Goal: Obtain resource: Obtain resource

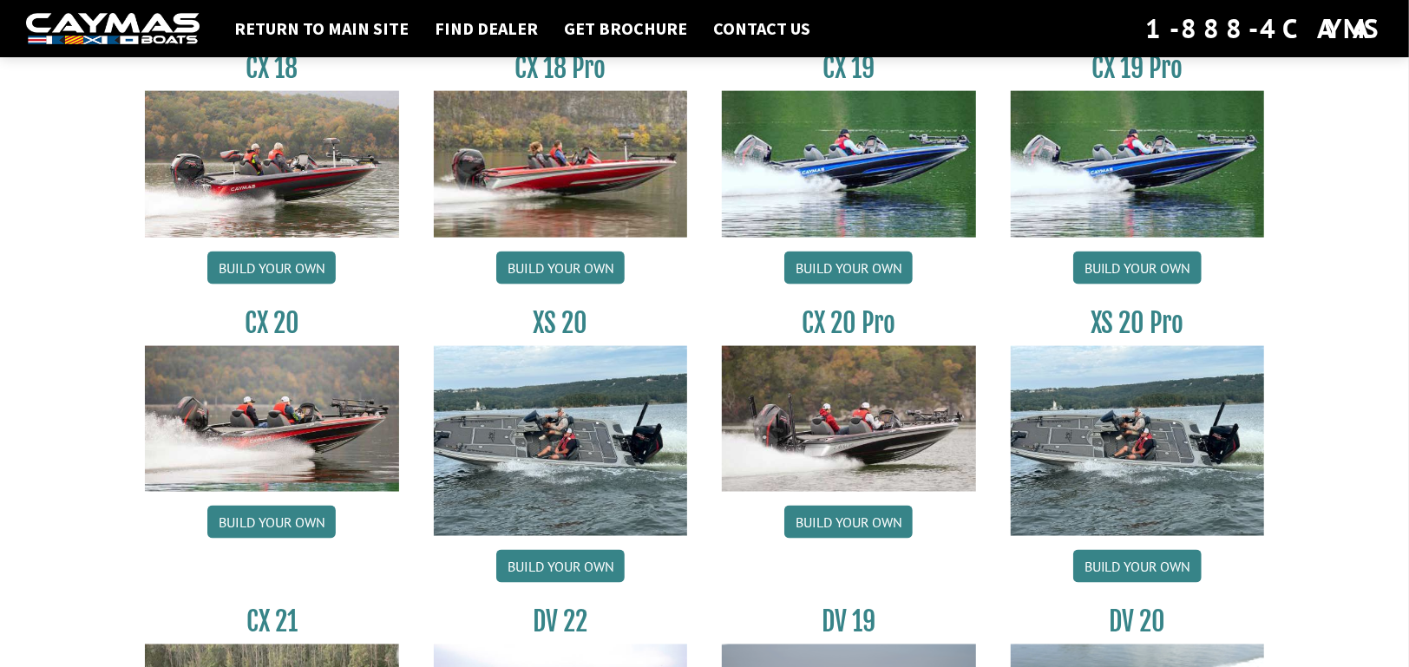
scroll to position [1561, 0]
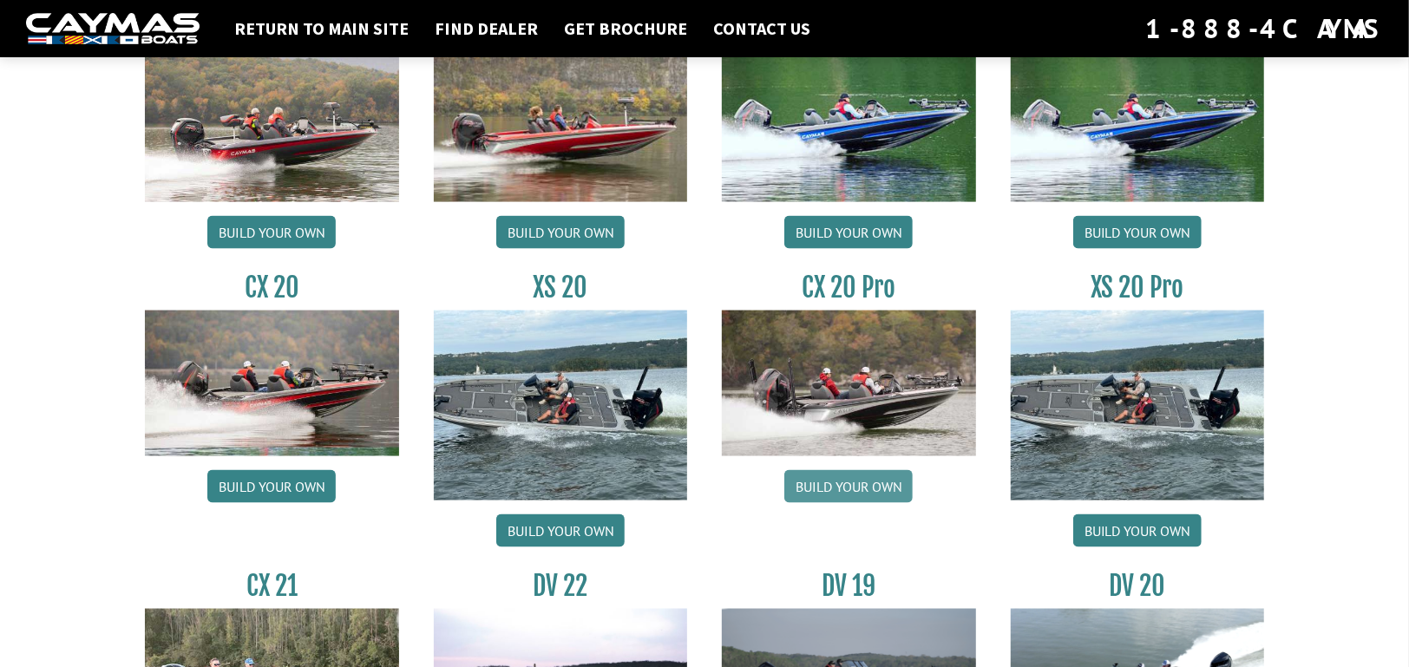
click at [836, 489] on link "Build your own" at bounding box center [848, 486] width 128 height 33
click at [623, 29] on link "Get Brochure" at bounding box center [625, 28] width 141 height 23
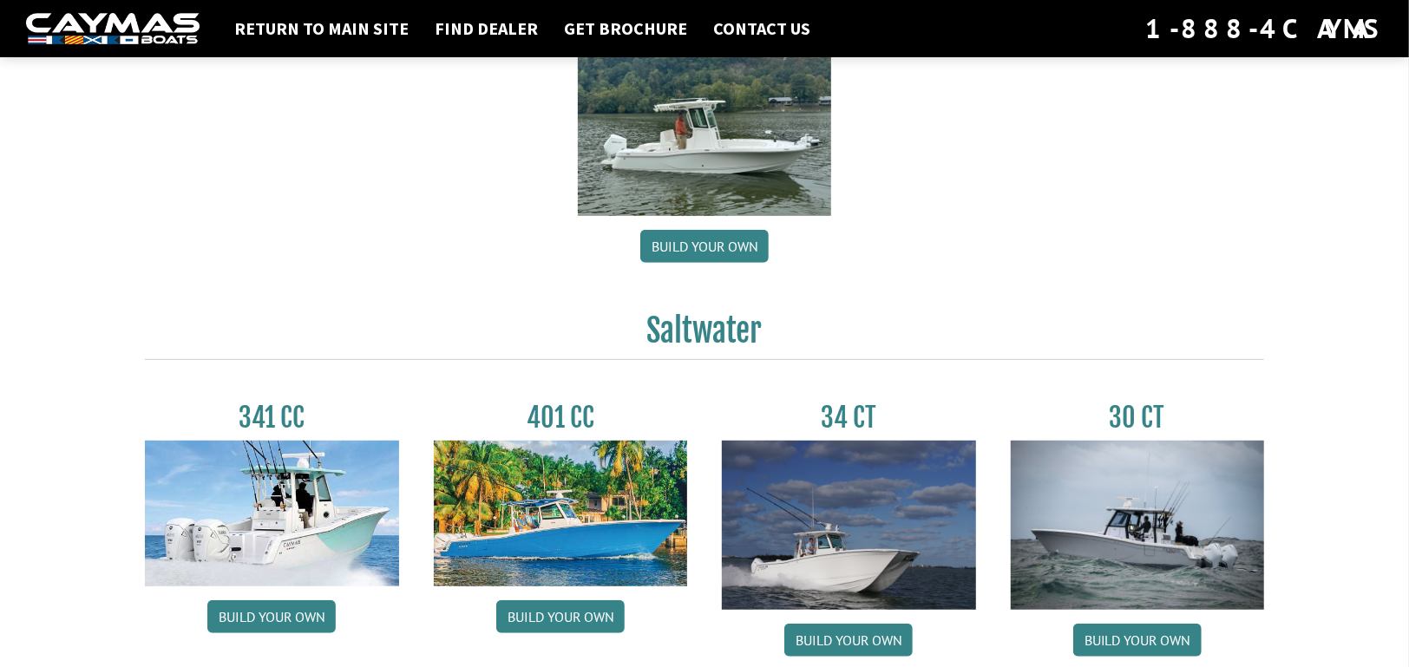
scroll to position [0, 0]
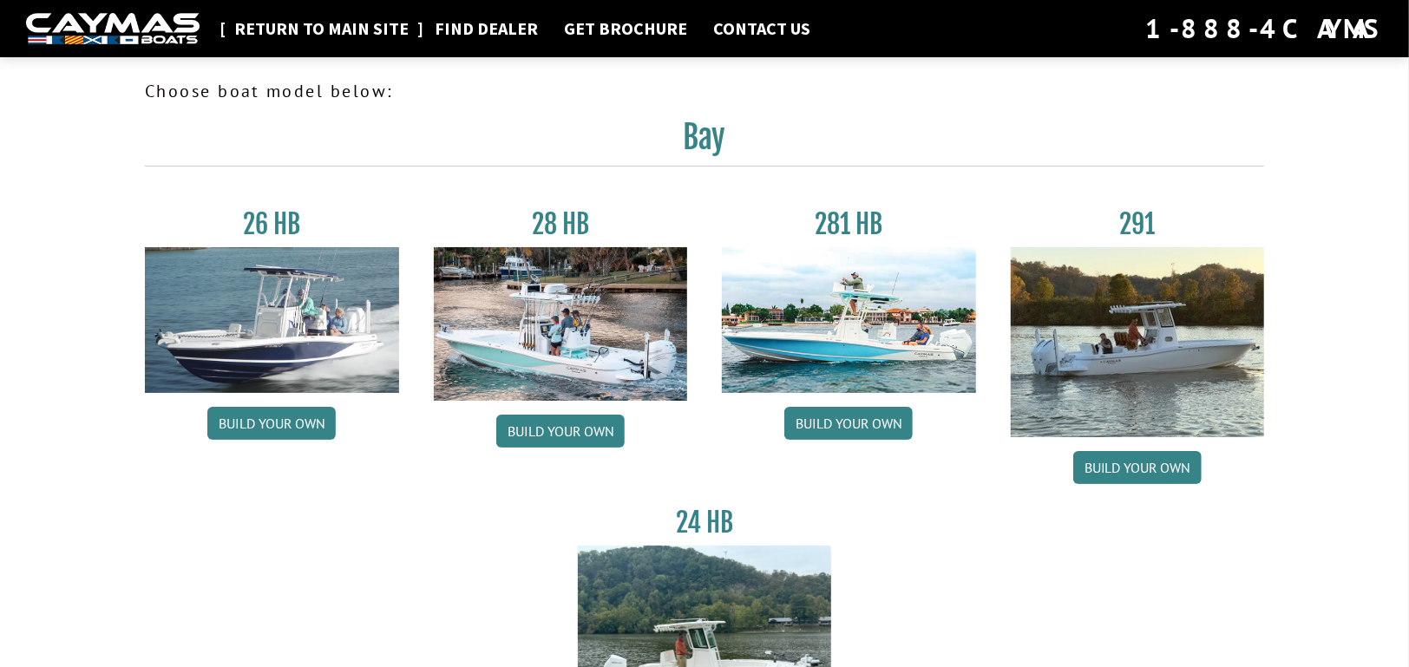
click at [319, 35] on link "Return to main site" at bounding box center [322, 28] width 192 height 23
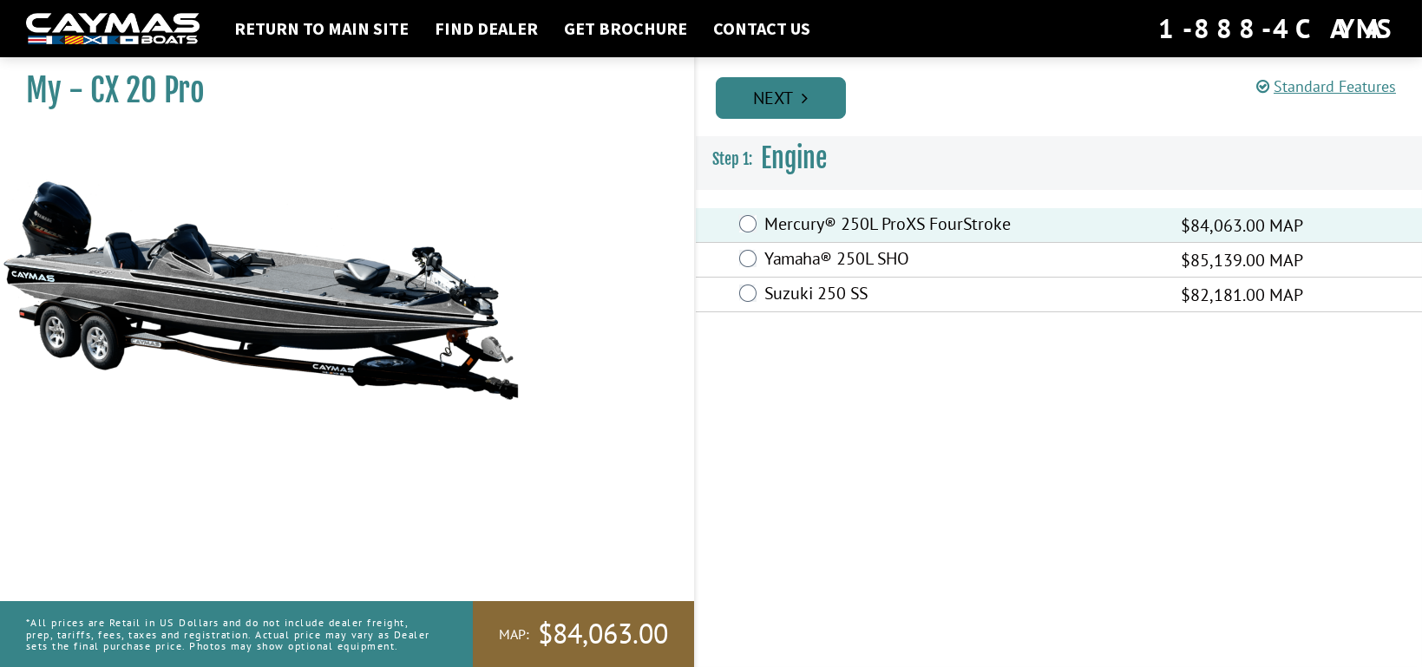
click at [781, 102] on link "Next" at bounding box center [781, 98] width 130 height 42
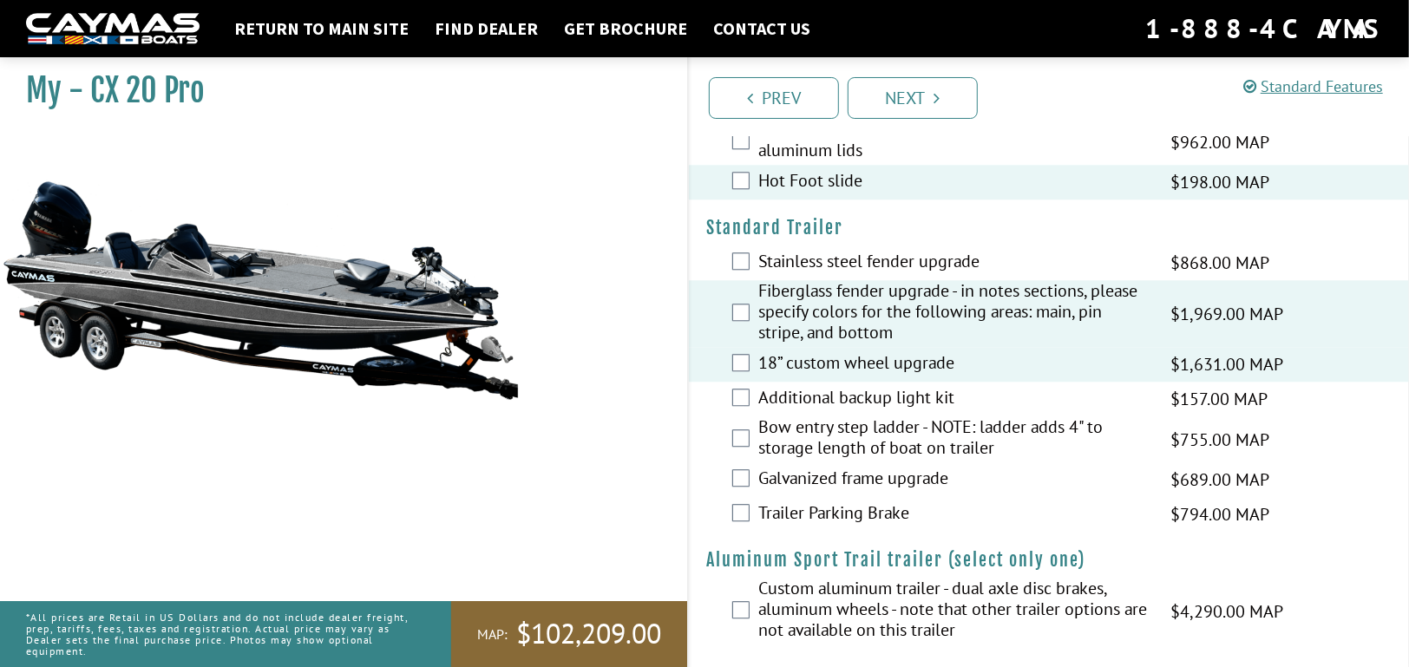
scroll to position [2910, 0]
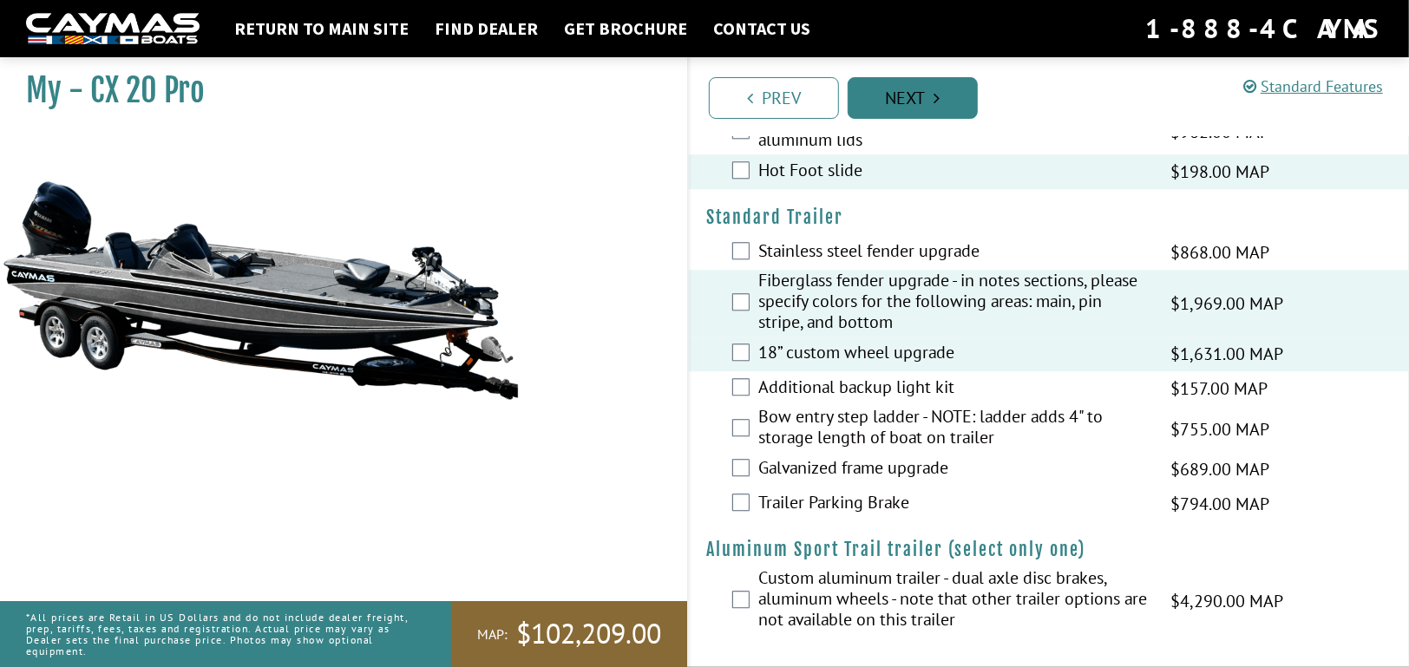
click at [900, 93] on link "Next" at bounding box center [913, 98] width 130 height 42
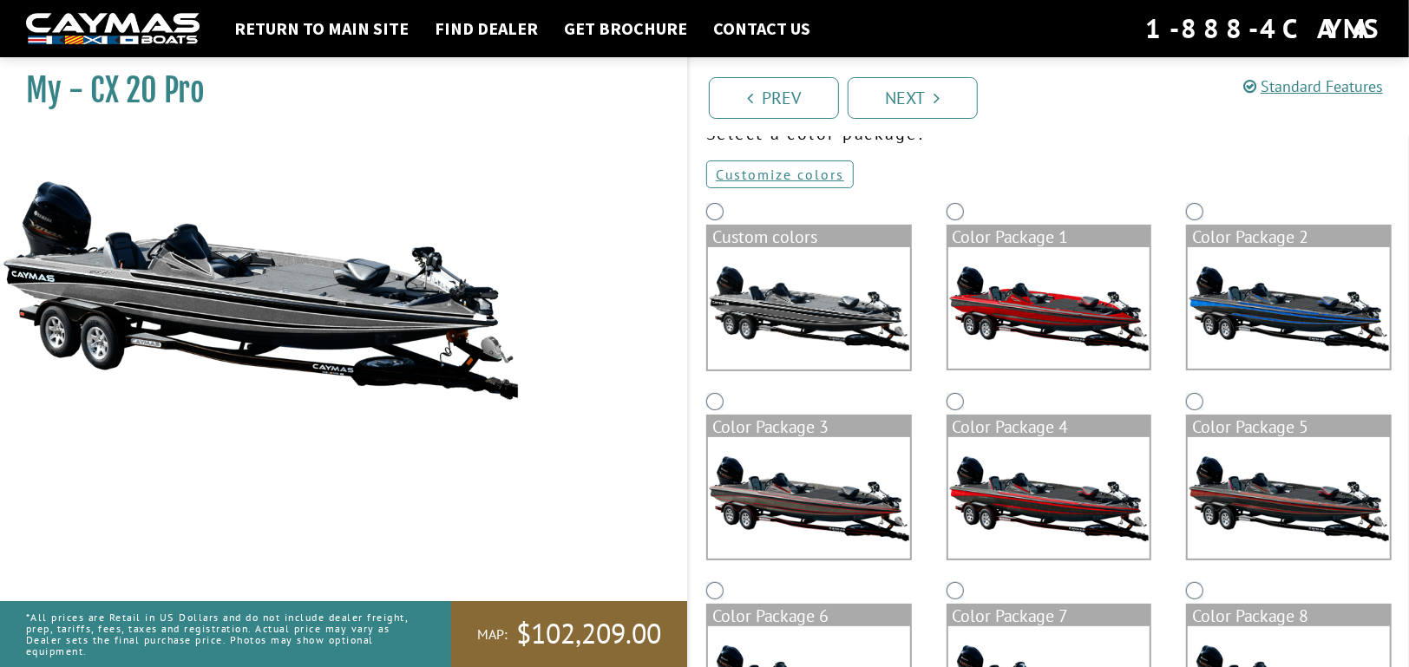
scroll to position [173, 0]
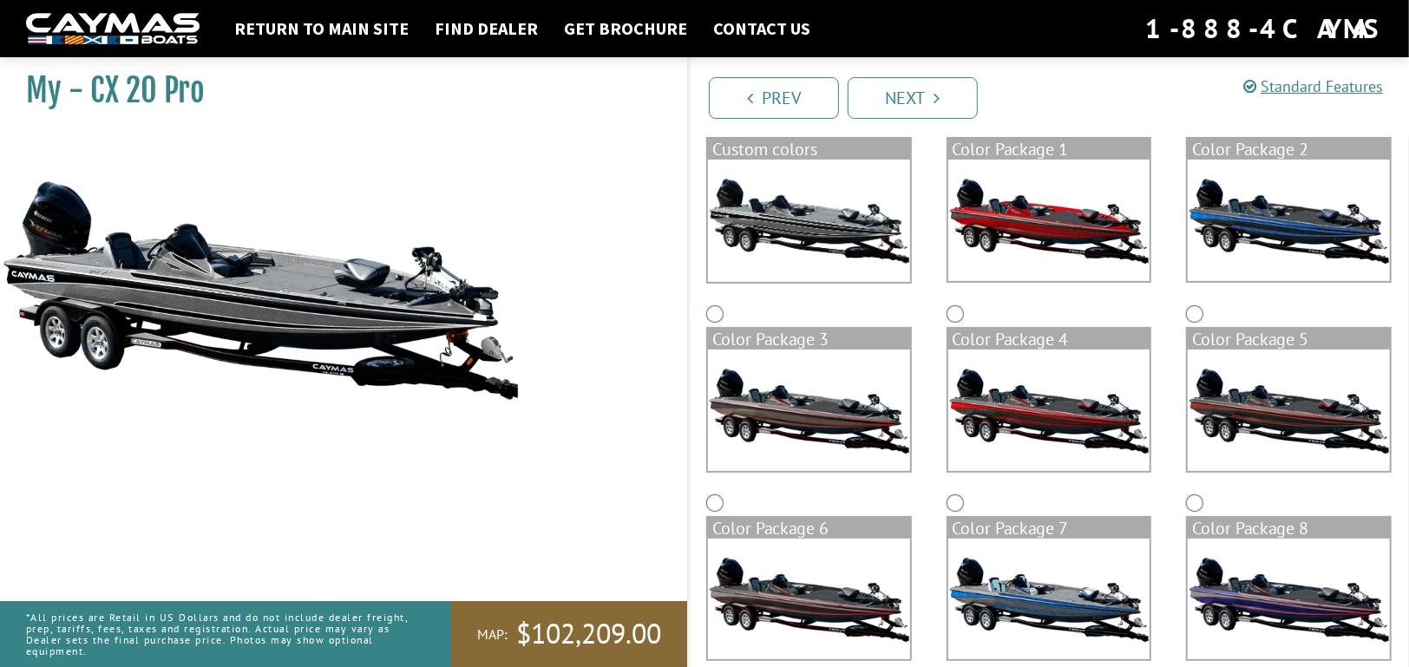
click at [1205, 354] on img at bounding box center [1289, 410] width 202 height 121
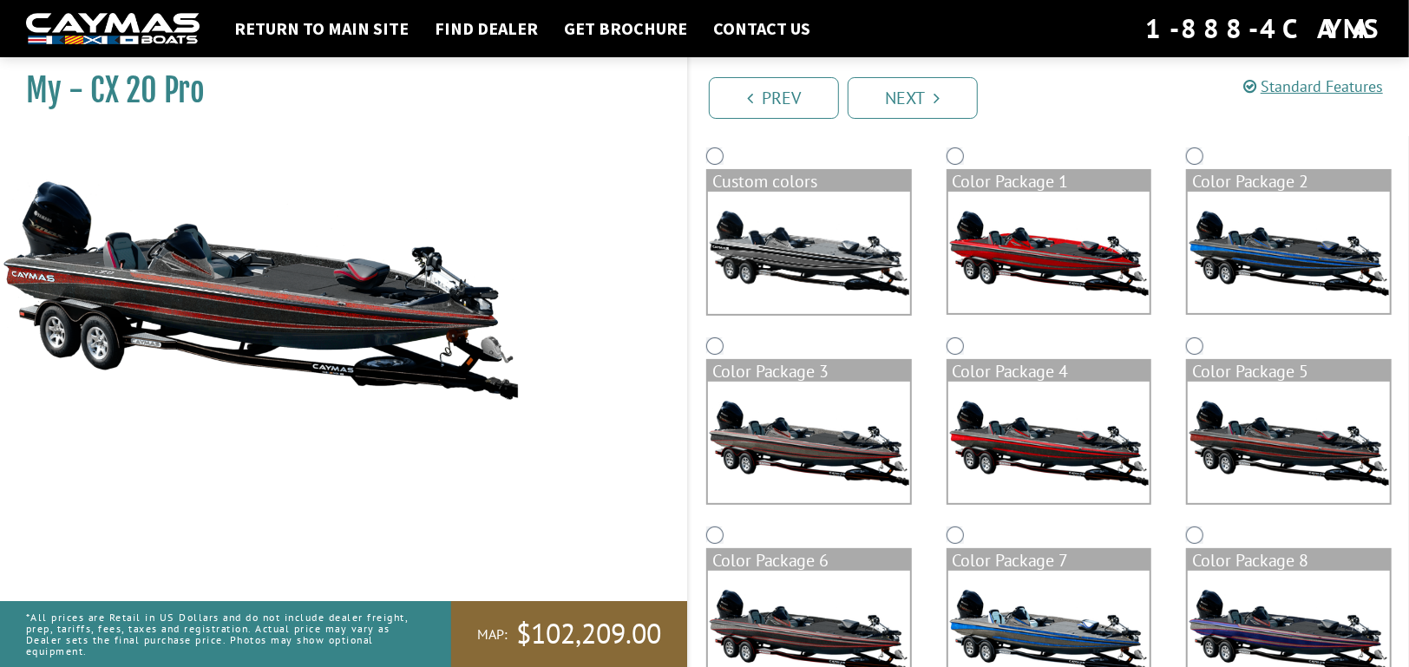
scroll to position [43, 0]
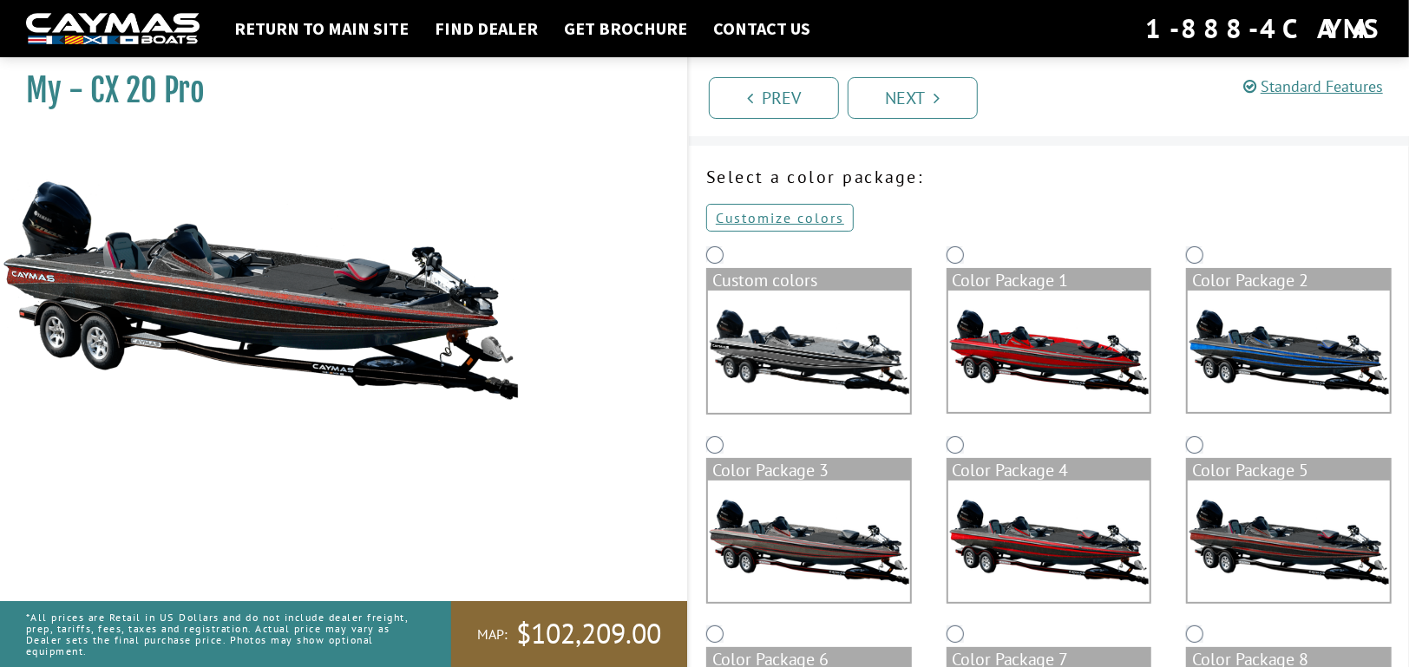
click at [1041, 548] on img at bounding box center [1049, 541] width 202 height 121
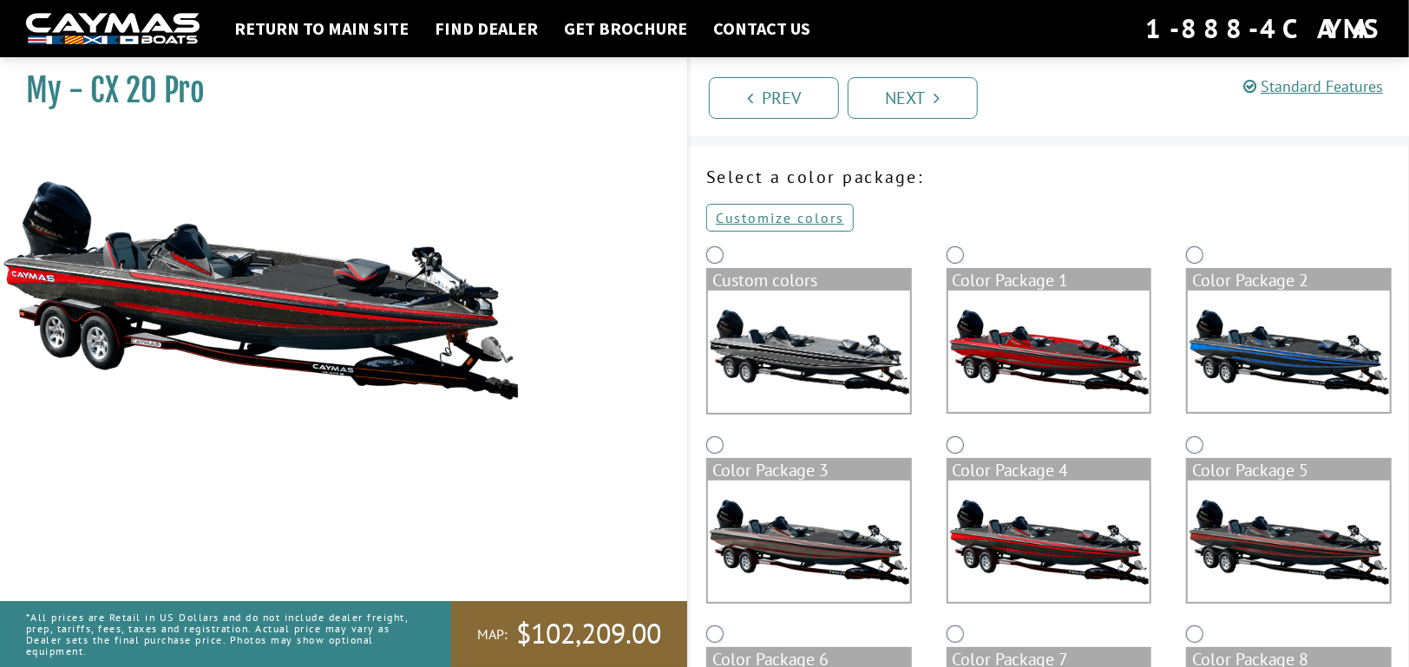
click at [1299, 553] on img at bounding box center [1289, 541] width 202 height 121
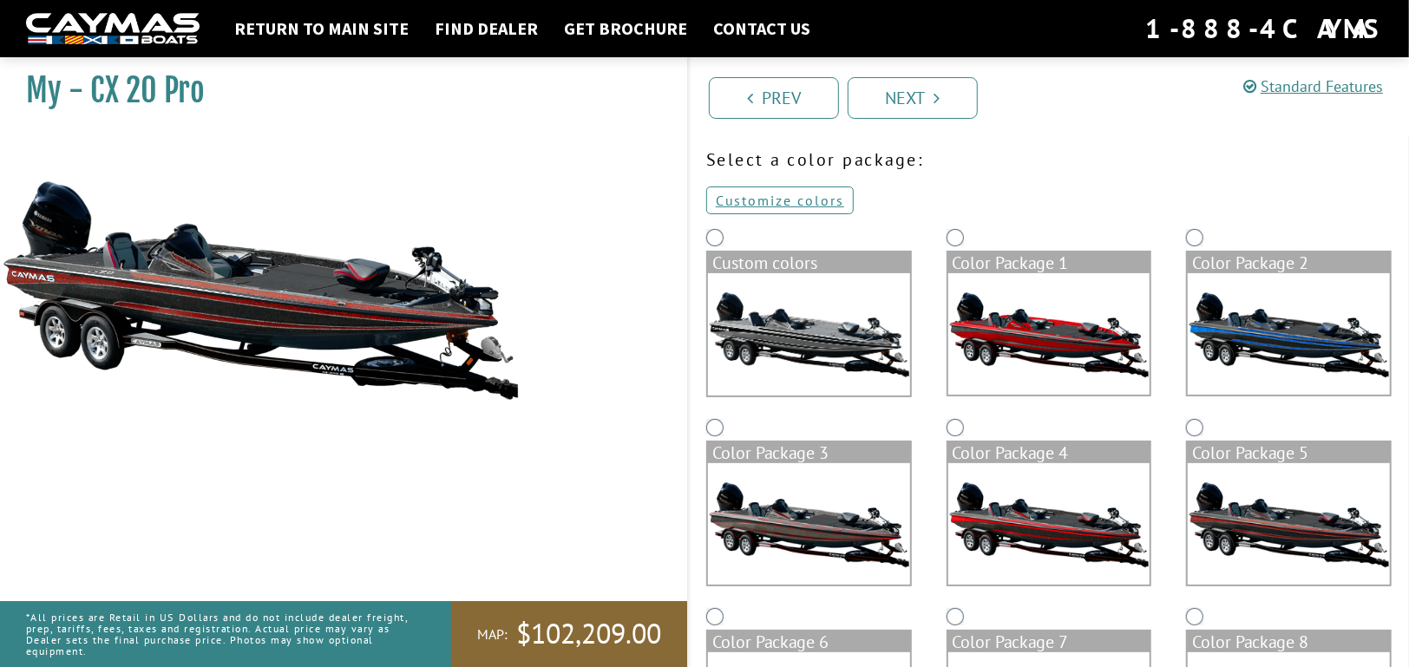
scroll to position [86, 0]
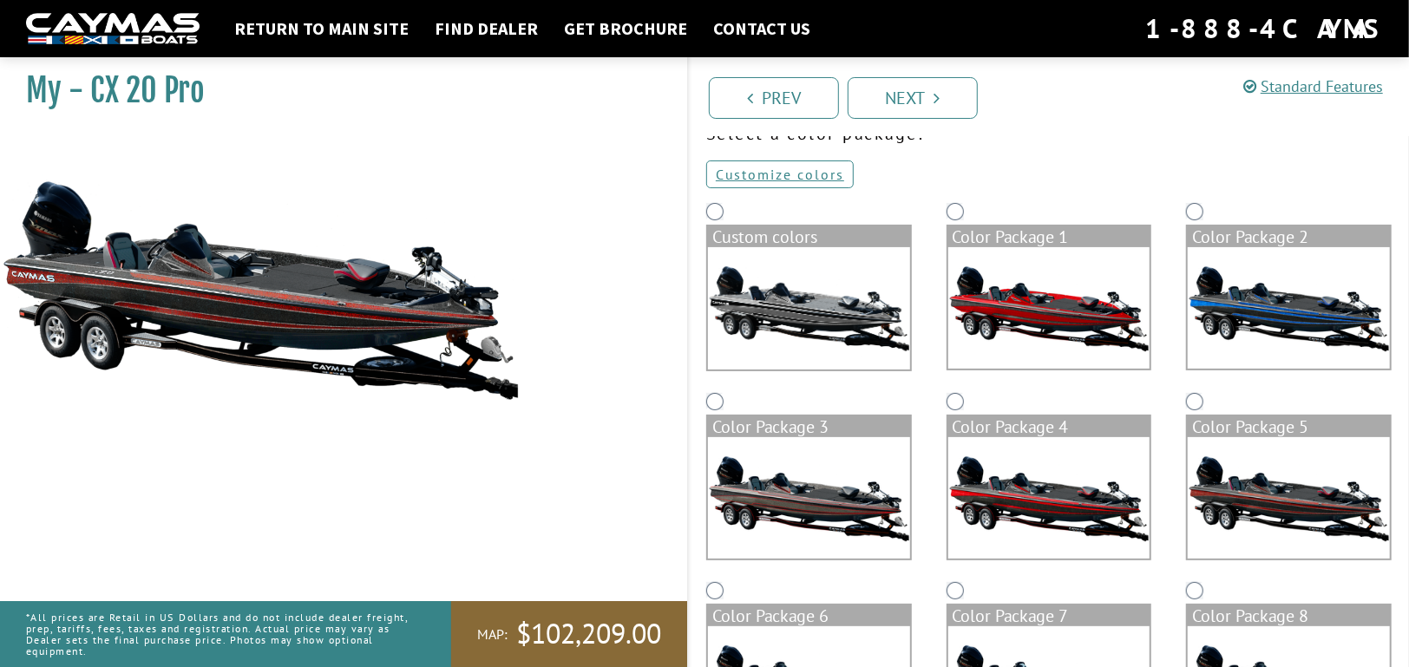
click at [1077, 494] on img at bounding box center [1049, 497] width 202 height 121
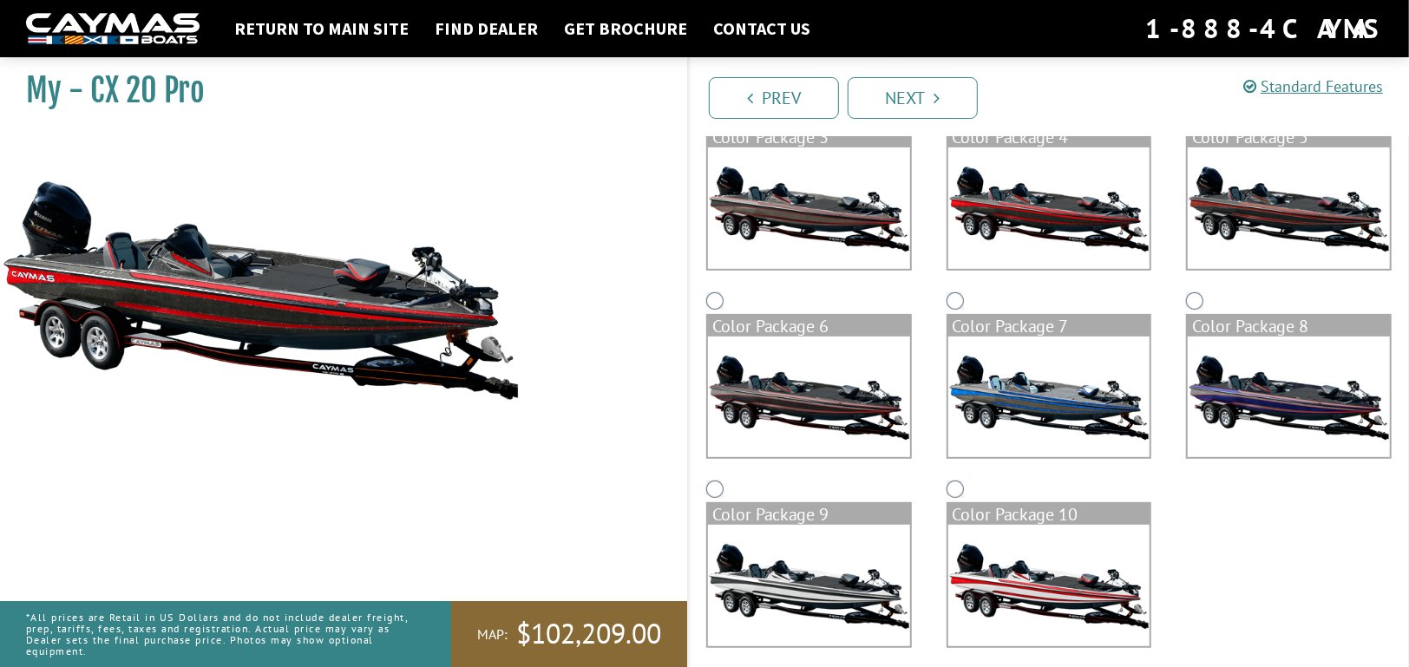
scroll to position [389, 0]
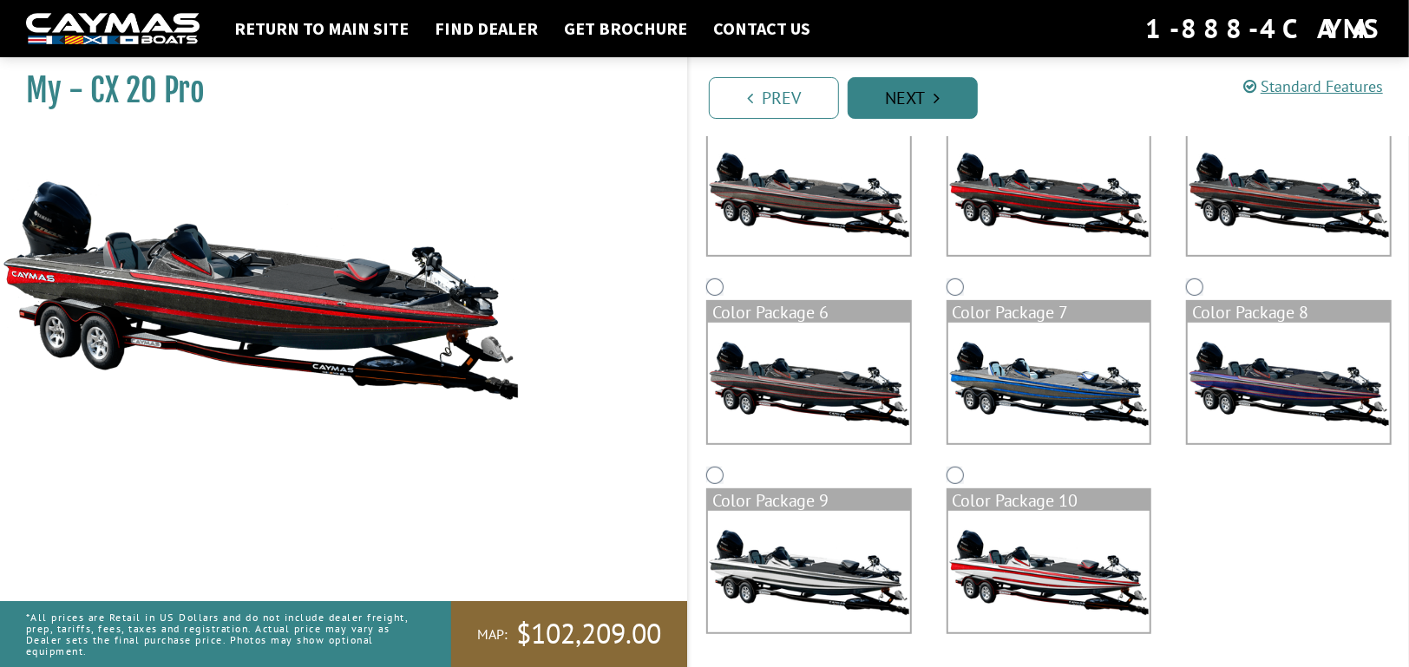
click at [931, 101] on link "Next" at bounding box center [913, 98] width 130 height 42
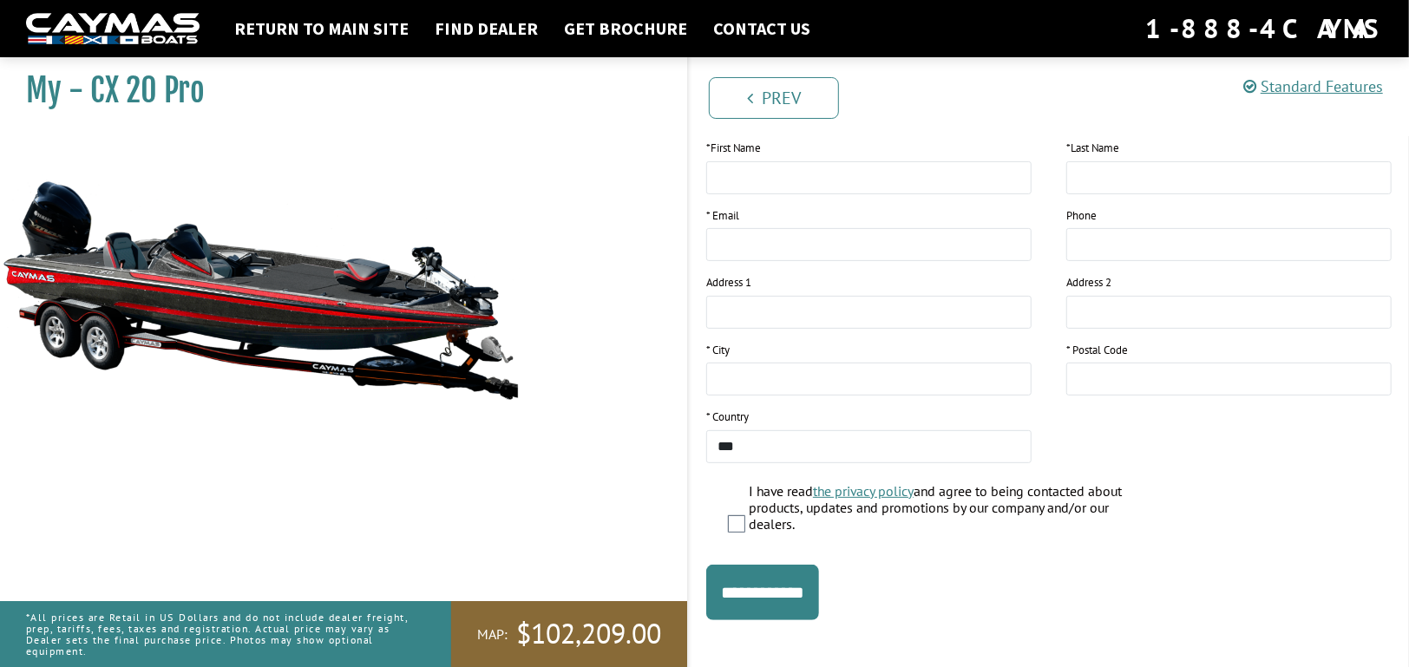
scroll to position [297, 0]
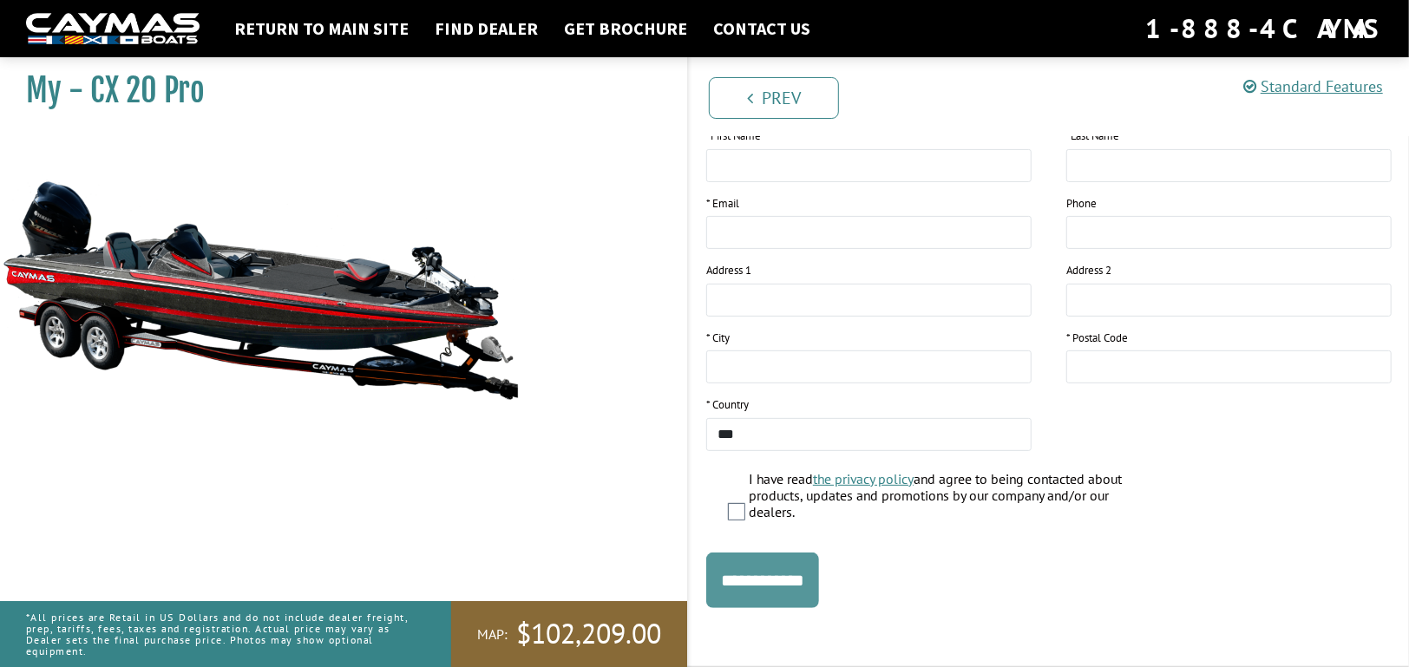
click at [772, 589] on input "**********" at bounding box center [762, 581] width 113 height 56
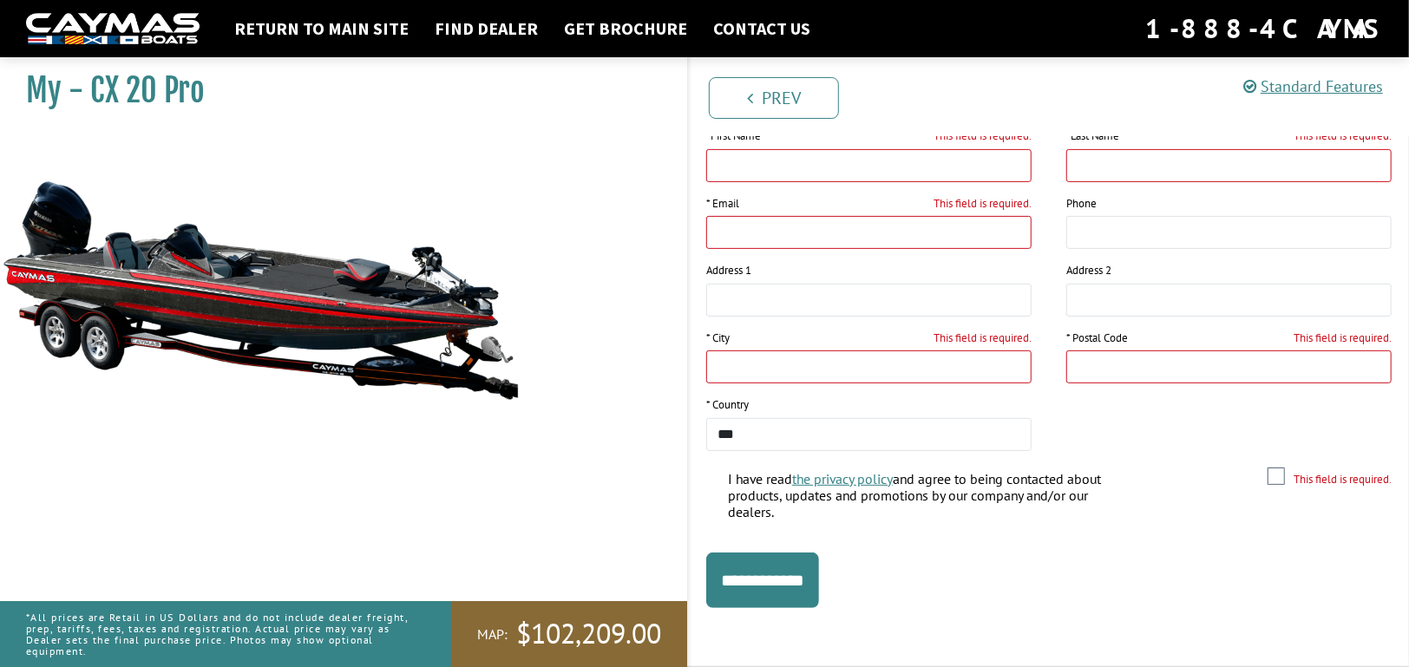
scroll to position [0, 0]
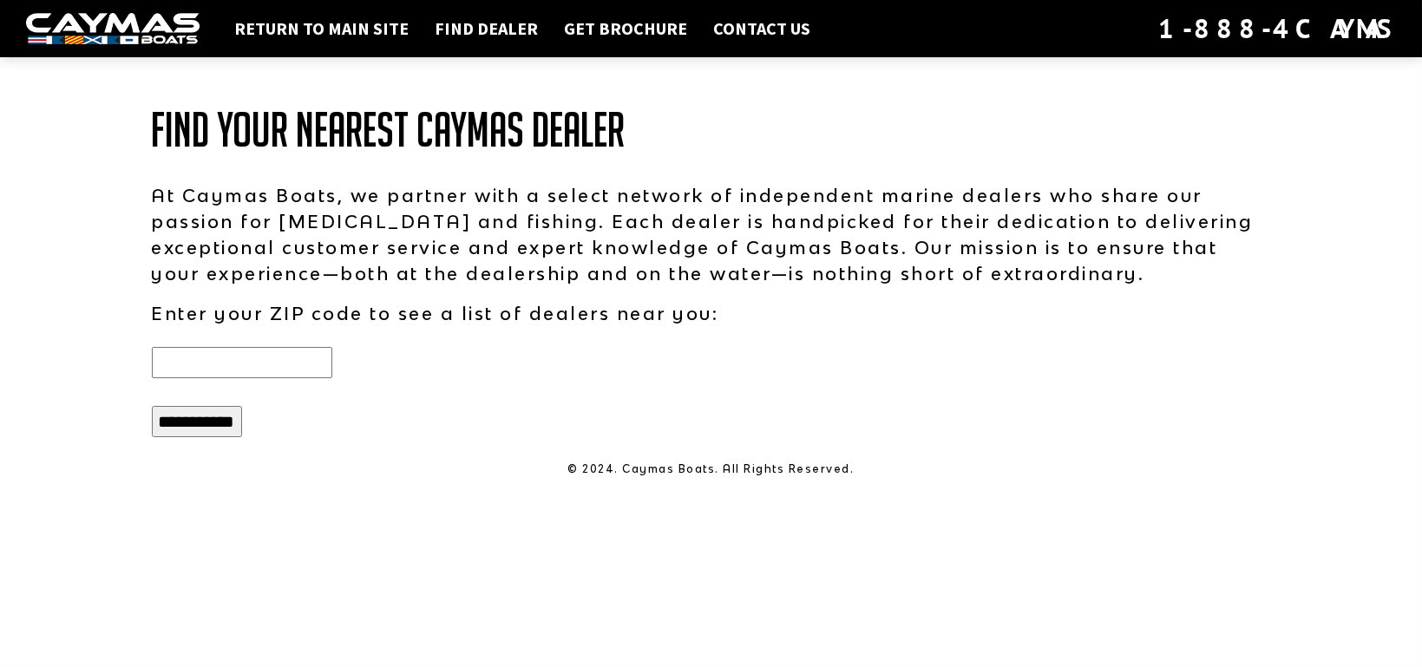
click at [221, 360] on input "text" at bounding box center [242, 362] width 180 height 31
type input "*****"
click at [180, 420] on input "**********" at bounding box center [197, 421] width 90 height 31
